Goal: Information Seeking & Learning: Find contact information

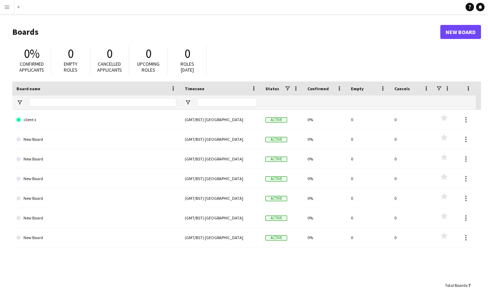
click at [6, 7] on app-icon "Menu" at bounding box center [7, 7] width 6 height 6
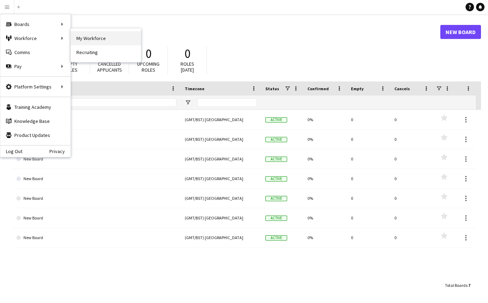
click at [87, 36] on link "My Workforce" at bounding box center [106, 38] width 70 height 14
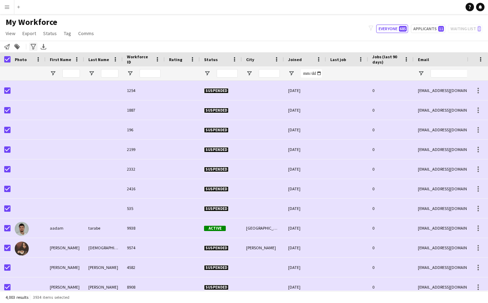
click at [32, 47] on icon "Advanced filters" at bounding box center [34, 47] width 6 height 6
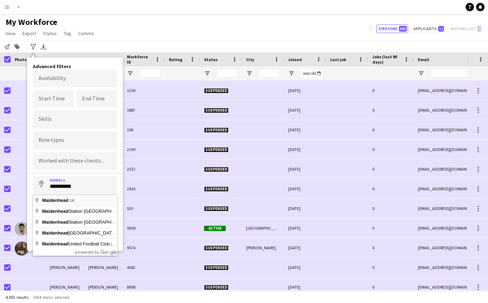
type input "**********"
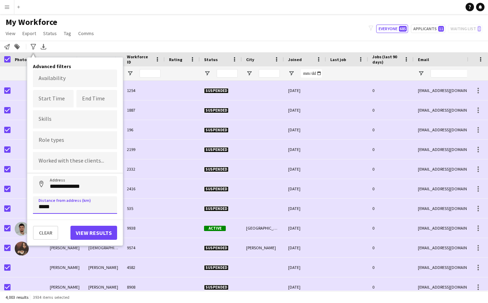
type input "*****"
click at [99, 230] on button "View results" at bounding box center [93, 233] width 47 height 14
type input "**********"
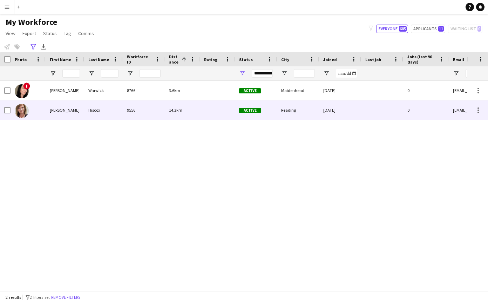
click at [56, 105] on div "[PERSON_NAME]" at bounding box center [65, 109] width 39 height 19
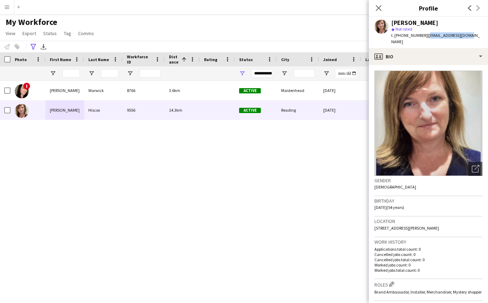
drag, startPoint x: 425, startPoint y: 35, endPoint x: 466, endPoint y: 36, distance: 41.1
click at [466, 36] on div "[PERSON_NAME] star Not rated t. [PHONE_NUMBER] | [EMAIL_ADDRESS][DOMAIN_NAME]" at bounding box center [428, 32] width 119 height 31
copy span "[EMAIL_ADDRESS][DOMAIN_NAME]"
click at [378, 6] on icon "Close pop-in" at bounding box center [378, 8] width 7 height 7
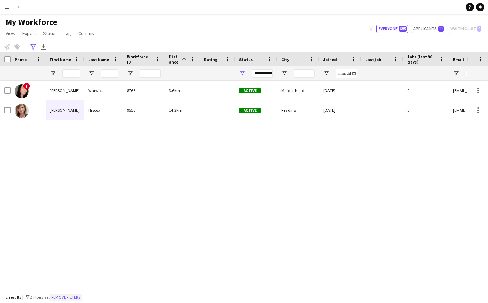
click at [73, 296] on button "Remove filters" at bounding box center [66, 297] width 32 height 8
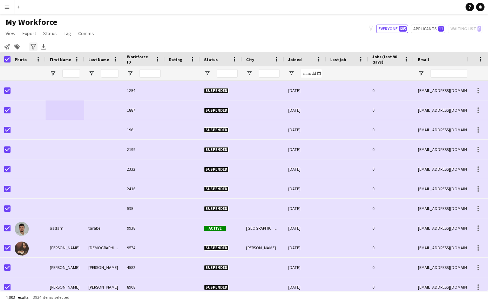
click at [32, 45] on icon "Advanced filters" at bounding box center [34, 47] width 6 height 6
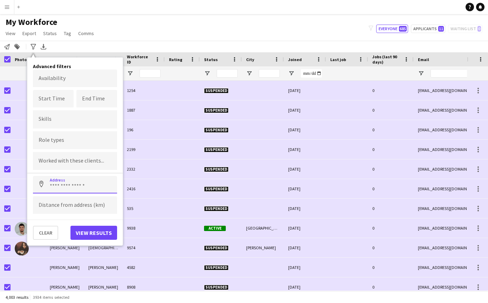
click at [70, 189] on input at bounding box center [75, 185] width 84 height 18
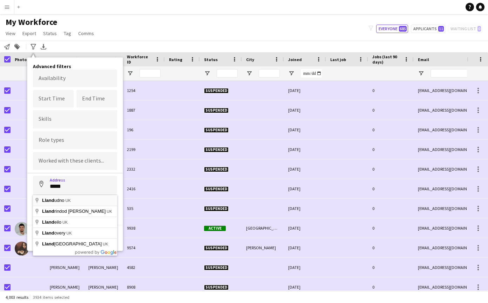
type input "**********"
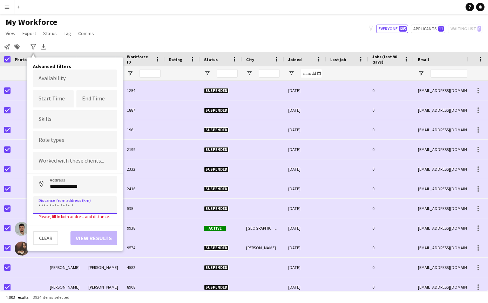
click at [70, 204] on input at bounding box center [75, 205] width 84 height 18
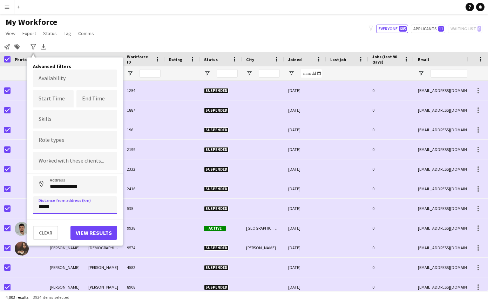
type input "*****"
click at [86, 233] on button "View results" at bounding box center [93, 233] width 47 height 14
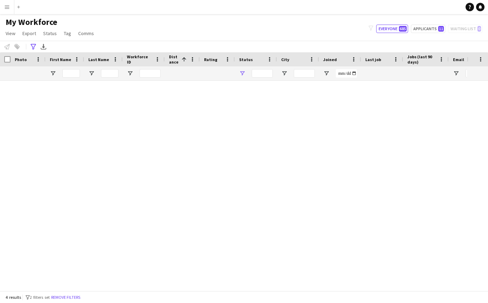
type input "**********"
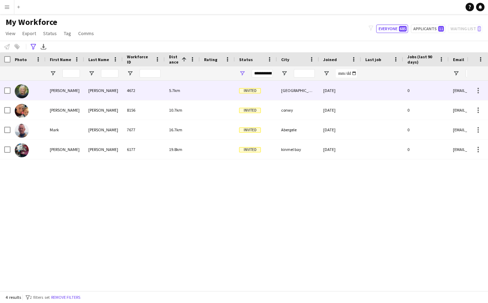
click at [85, 92] on div "[PERSON_NAME]" at bounding box center [103, 90] width 39 height 19
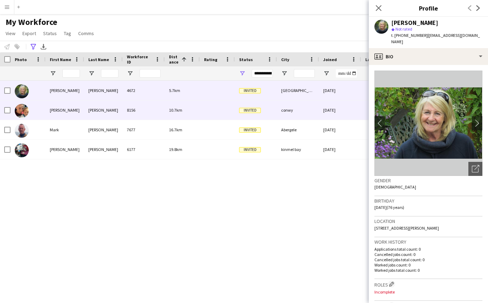
click at [53, 110] on div "[PERSON_NAME]" at bounding box center [65, 109] width 39 height 19
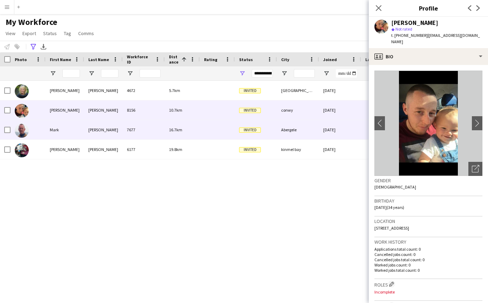
click at [49, 128] on div "Mark" at bounding box center [65, 129] width 39 height 19
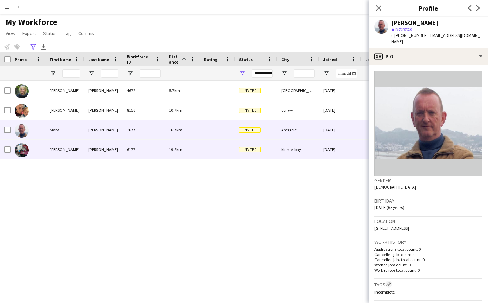
click at [50, 149] on div "[PERSON_NAME]" at bounding box center [65, 149] width 39 height 19
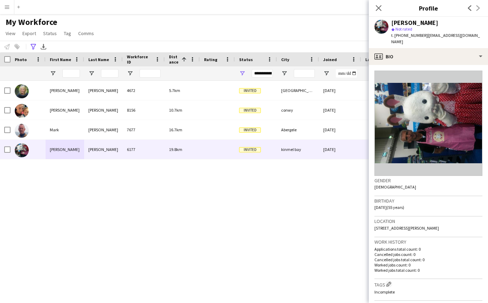
click at [268, 188] on div "[PERSON_NAME] 4672 5.7km Invited [GEOGRAPHIC_DATA] [DATE] 0 [EMAIL_ADDRESS][DOM…" at bounding box center [233, 186] width 467 height 210
click at [381, 8] on icon "Close pop-in" at bounding box center [378, 8] width 7 height 7
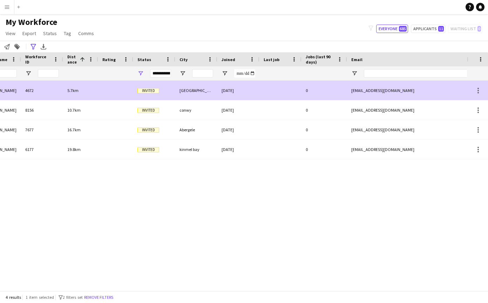
click at [338, 92] on div "0" at bounding box center [325, 90] width 46 height 19
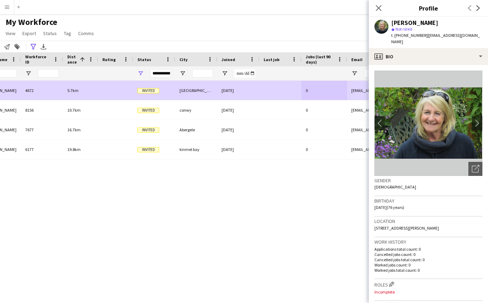
drag, startPoint x: 424, startPoint y: 36, endPoint x: 485, endPoint y: 40, distance: 61.5
click at [485, 40] on div "[PERSON_NAME] star Not rated t. [PHONE_NUMBER] | [EMAIL_ADDRESS][DOMAIN_NAME]" at bounding box center [428, 32] width 119 height 31
copy span "[EMAIL_ADDRESS][DOMAIN_NAME]"
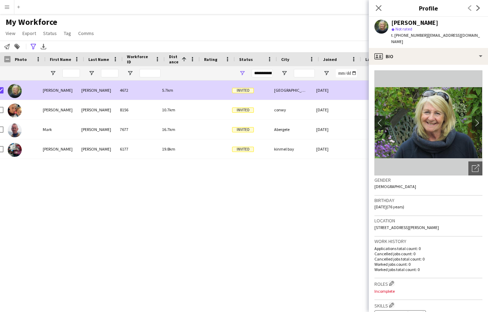
scroll to position [0, -5]
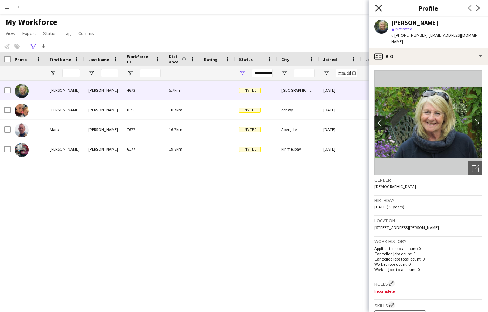
click at [380, 9] on icon at bounding box center [378, 8] width 7 height 7
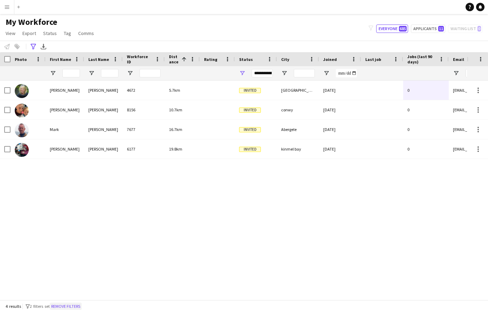
click at [74, 302] on button "Remove filters" at bounding box center [66, 307] width 32 height 8
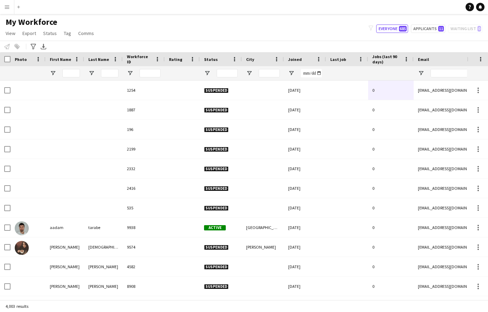
click at [7, 7] on app-icon "Menu" at bounding box center [7, 7] width 6 height 6
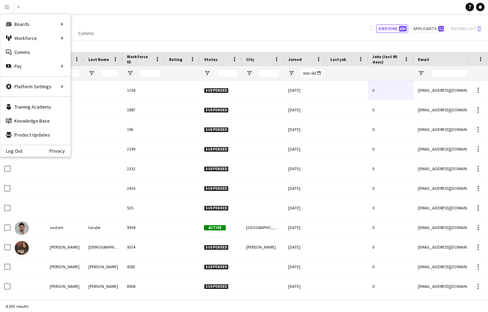
click at [21, 148] on div "Log Out Privacy" at bounding box center [35, 151] width 70 height 12
click at [14, 148] on link "Log Out" at bounding box center [11, 151] width 22 height 6
